Goal: Information Seeking & Learning: Understand process/instructions

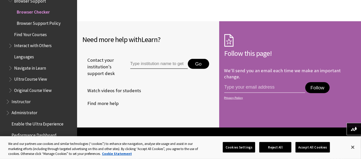
scroll to position [513, 0]
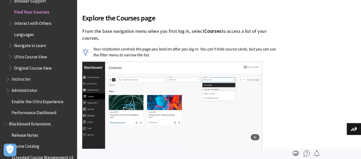
scroll to position [158, 0]
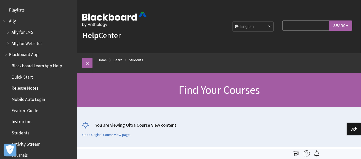
scroll to position [550, 0]
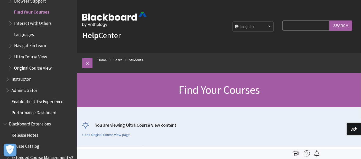
click at [41, 12] on span "Find Your Courses" at bounding box center [31, 11] width 35 height 7
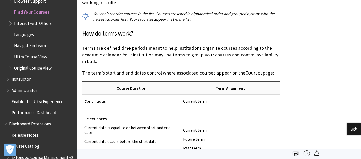
scroll to position [425, 0]
